Goal: Communication & Community: Ask a question

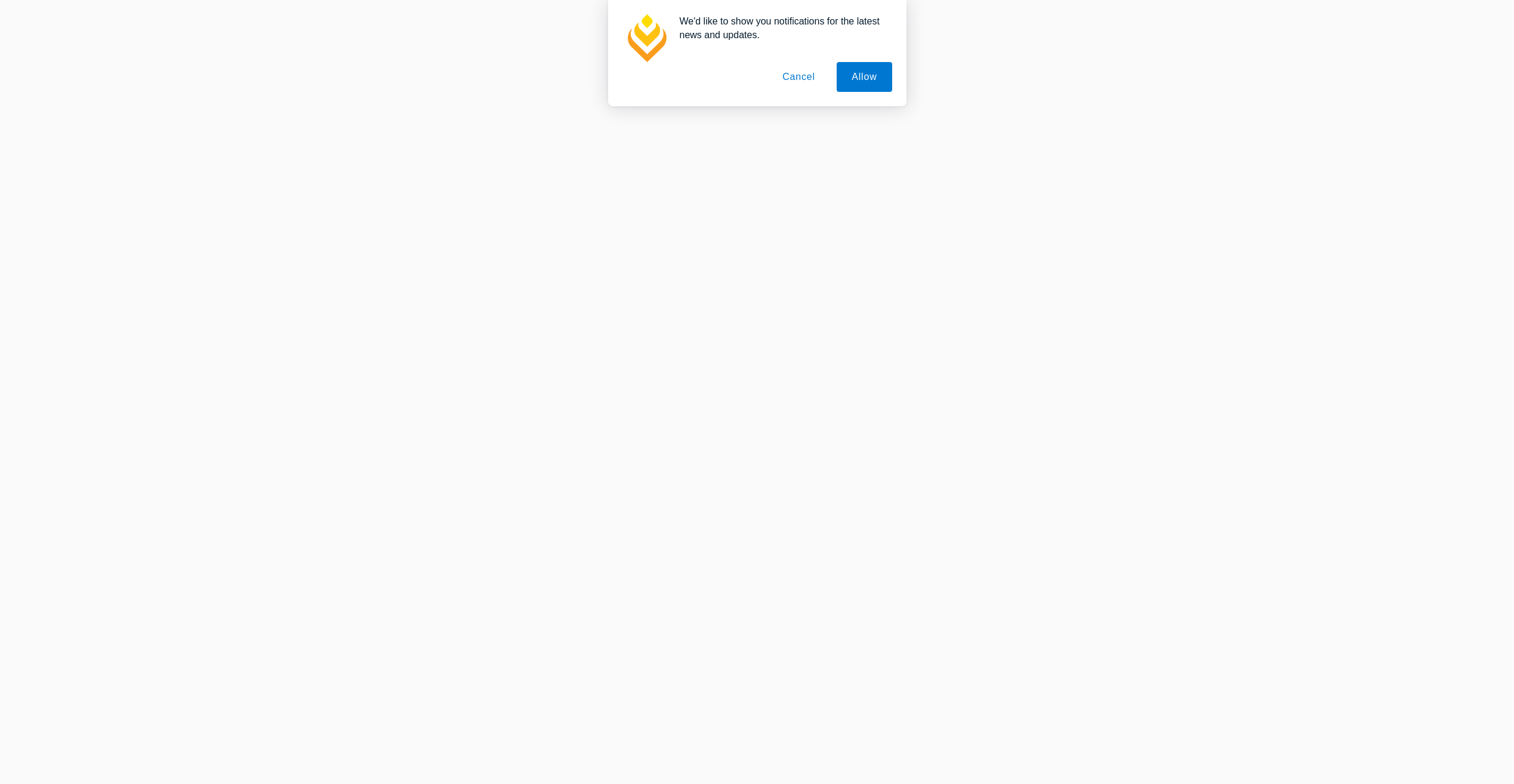
click at [793, 78] on button "Cancel" at bounding box center [799, 77] width 63 height 30
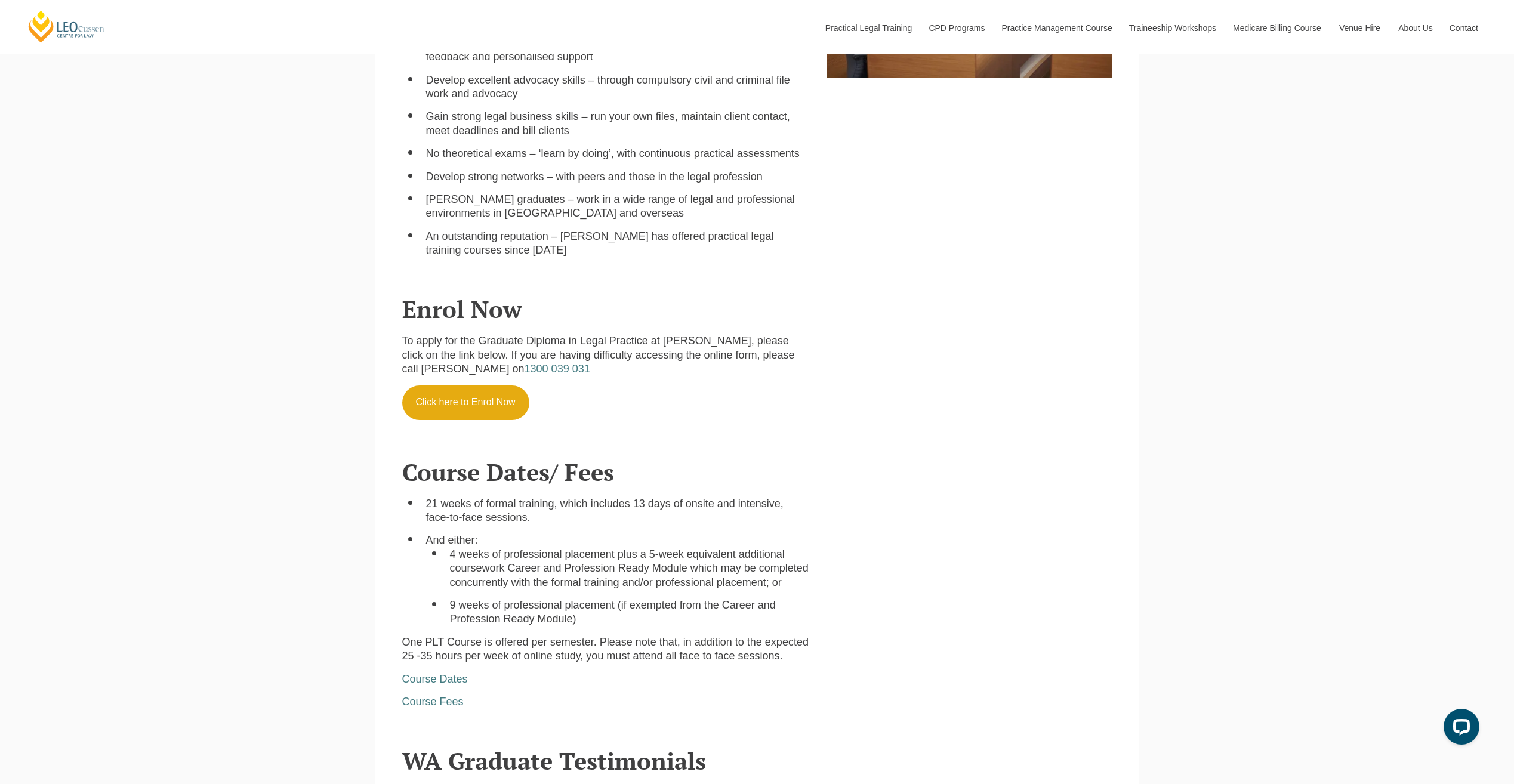
scroll to position [955, 0]
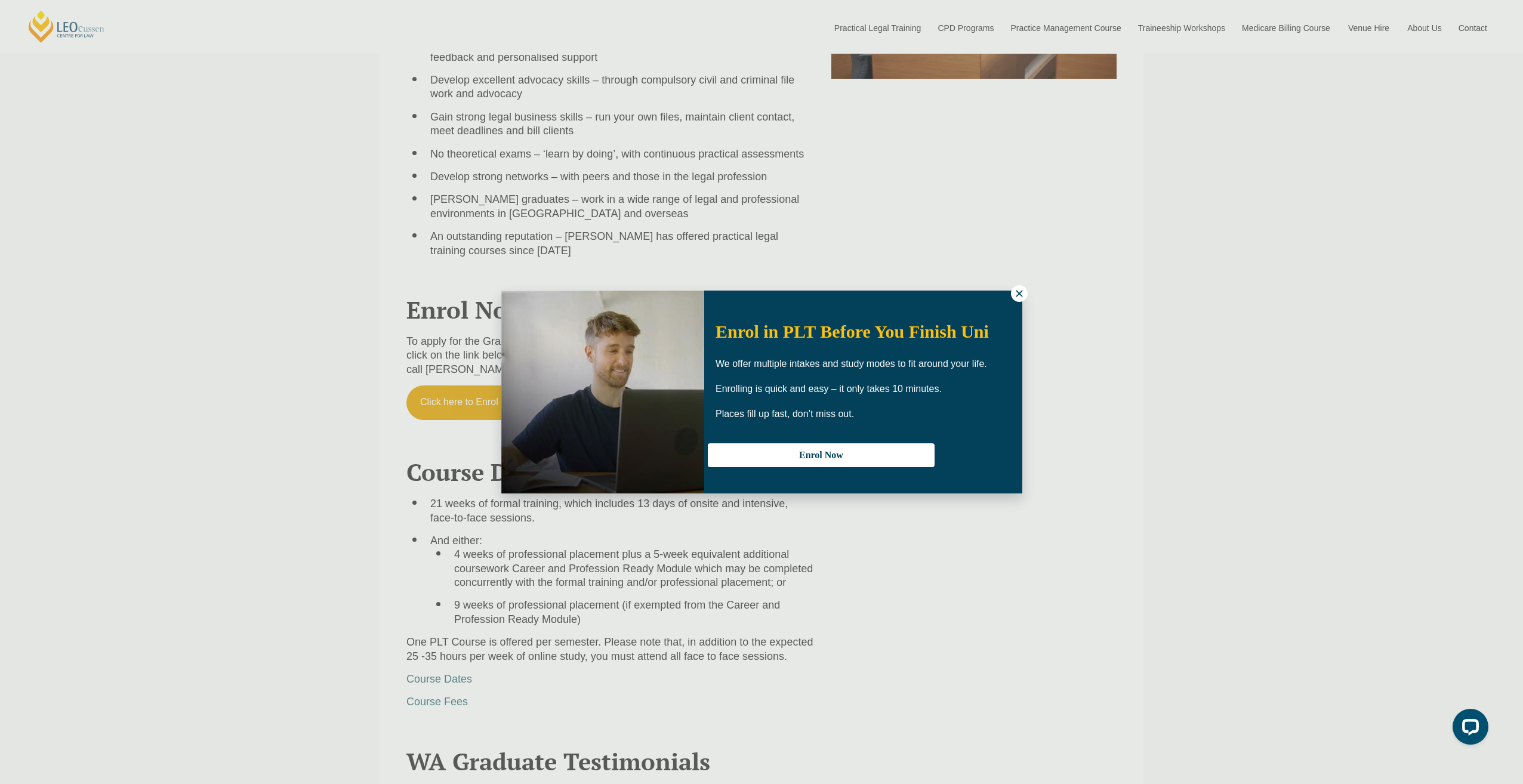
click at [1022, 291] on icon at bounding box center [1019, 293] width 6 height 6
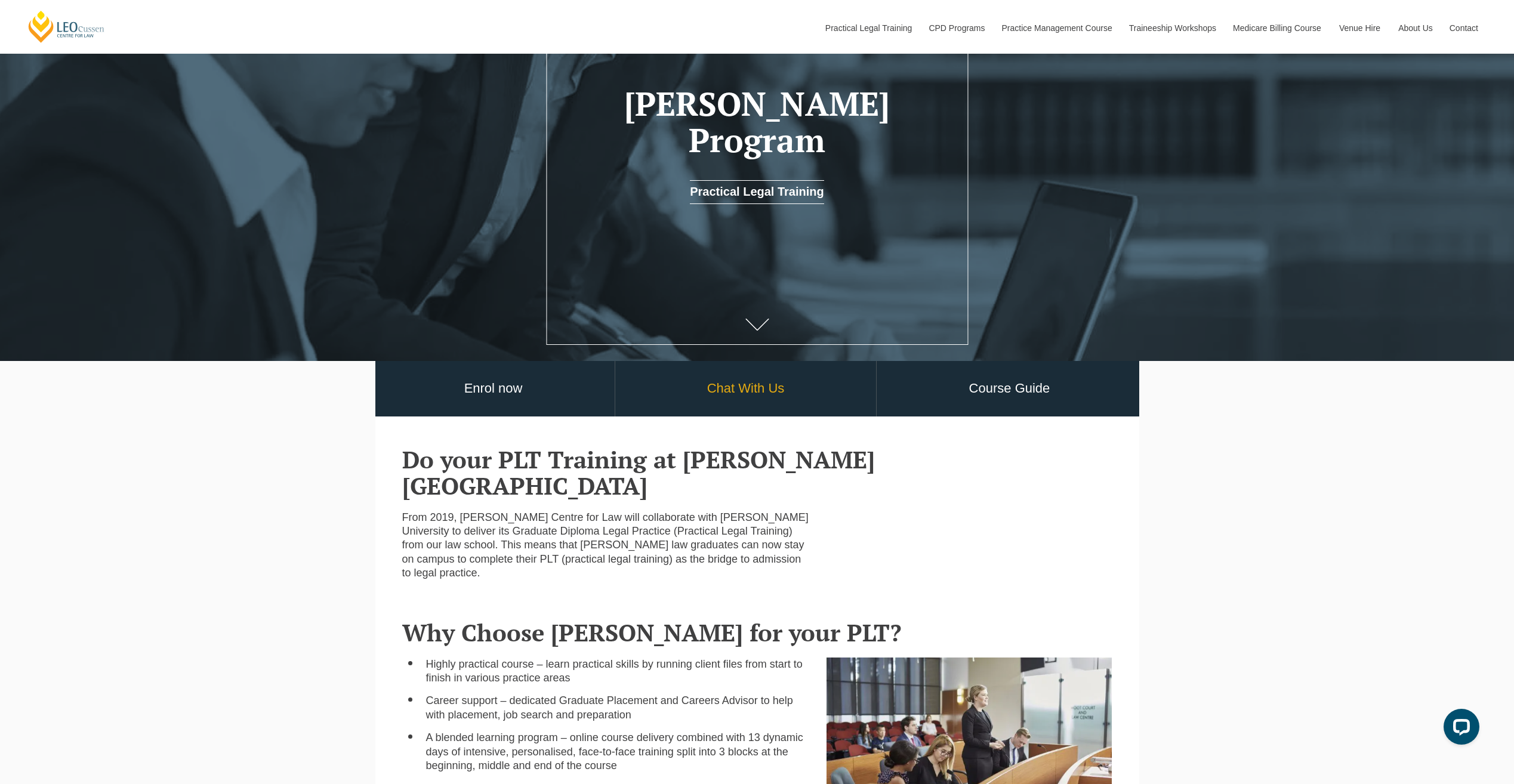
scroll to position [179, 0]
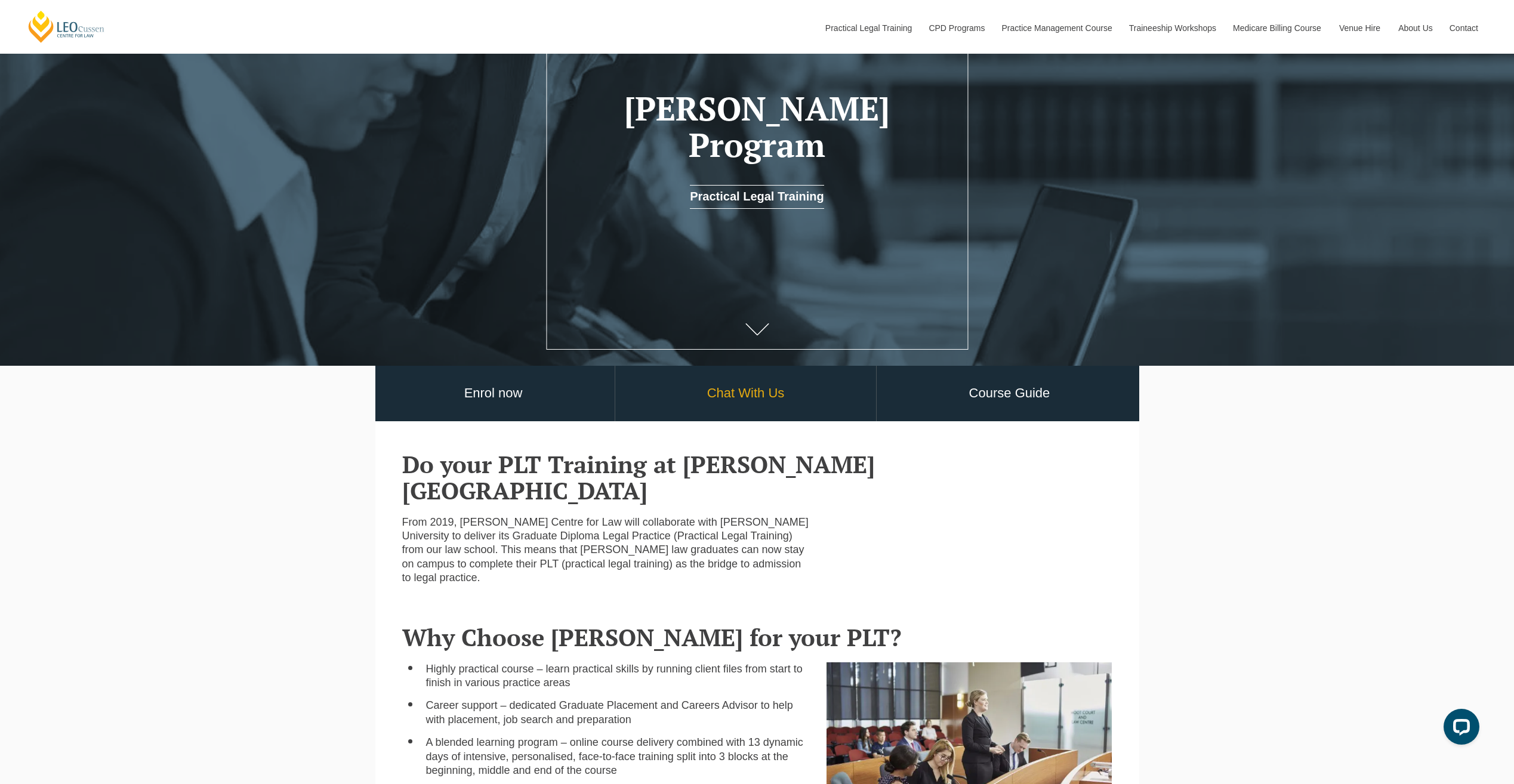
click at [759, 403] on link "Chat With Us" at bounding box center [746, 393] width 261 height 56
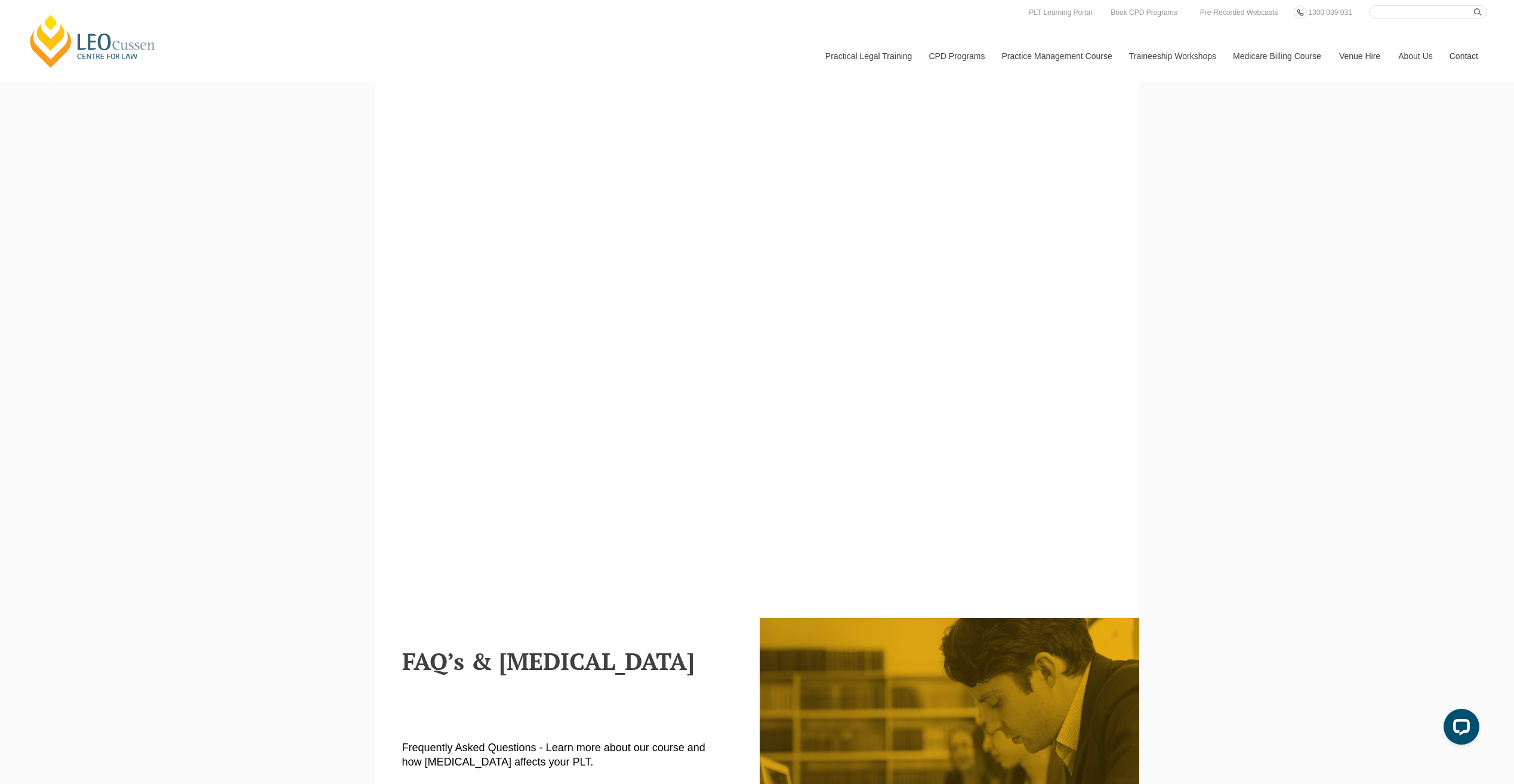
scroll to position [537, 0]
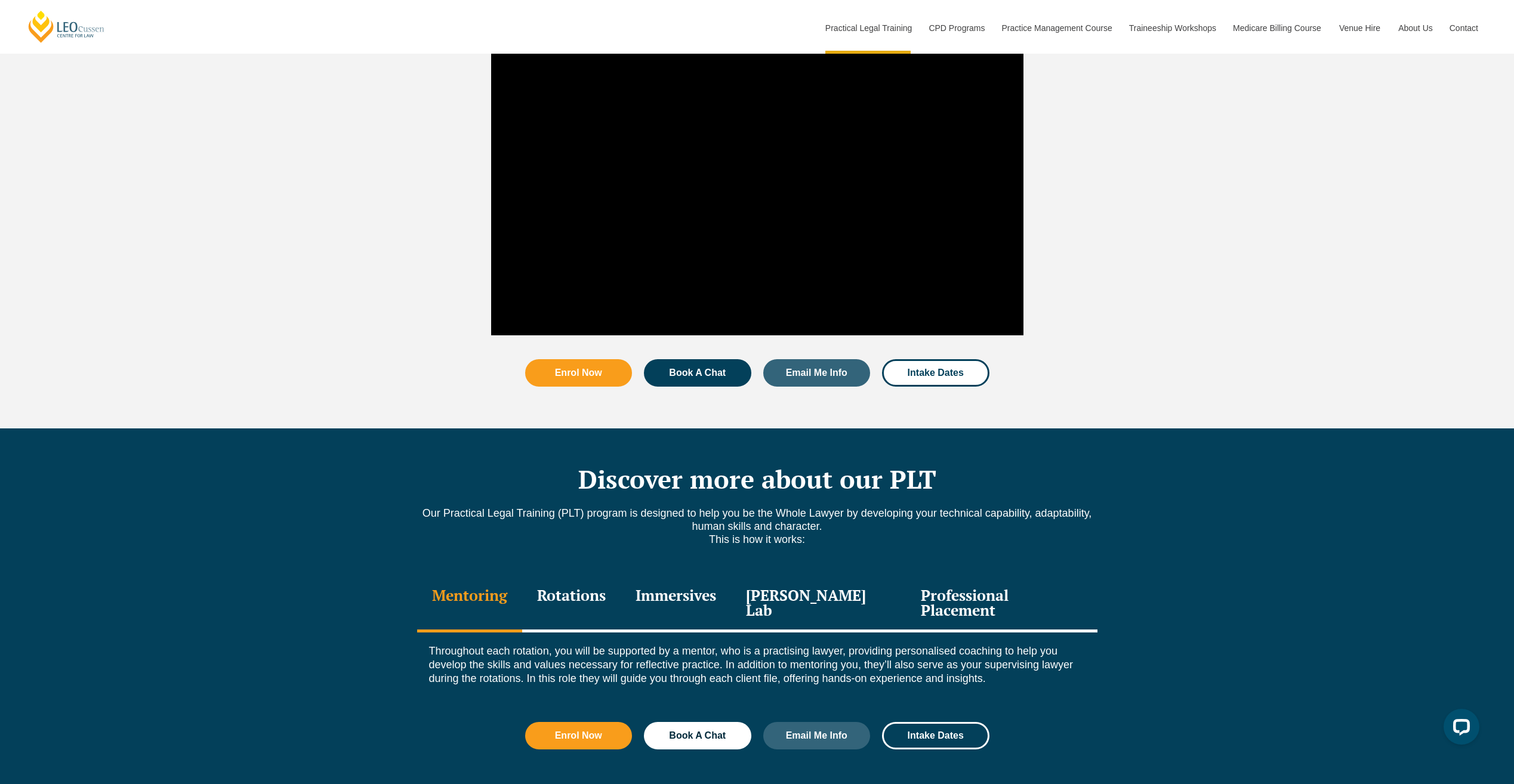
scroll to position [1253, 0]
